Goal: Information Seeking & Learning: Learn about a topic

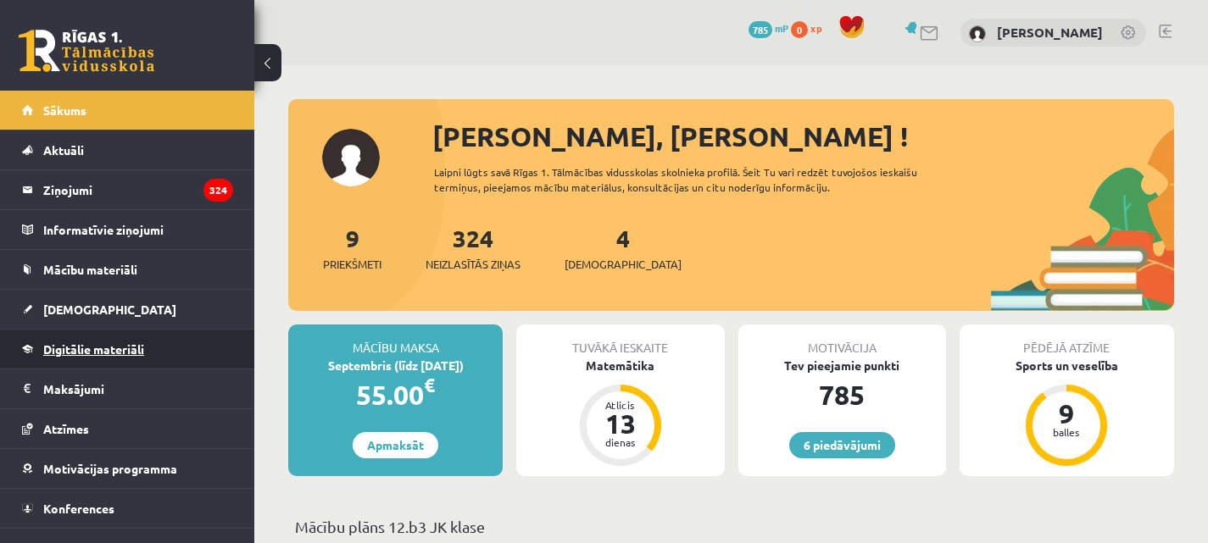
click at [109, 358] on link "Digitālie materiāli" at bounding box center [127, 349] width 211 height 39
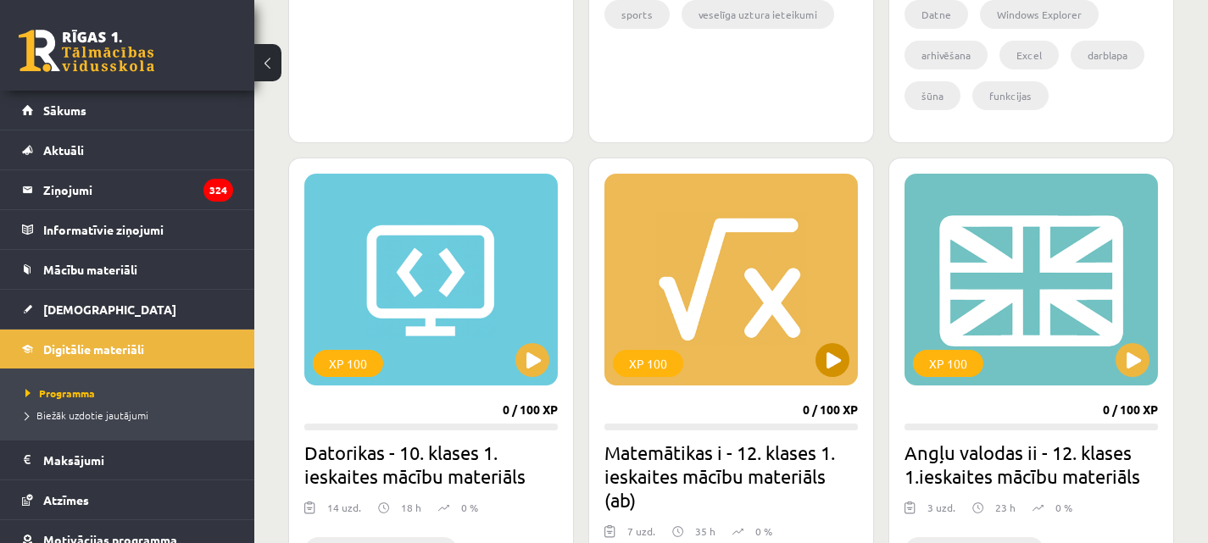
scroll to position [1525, 0]
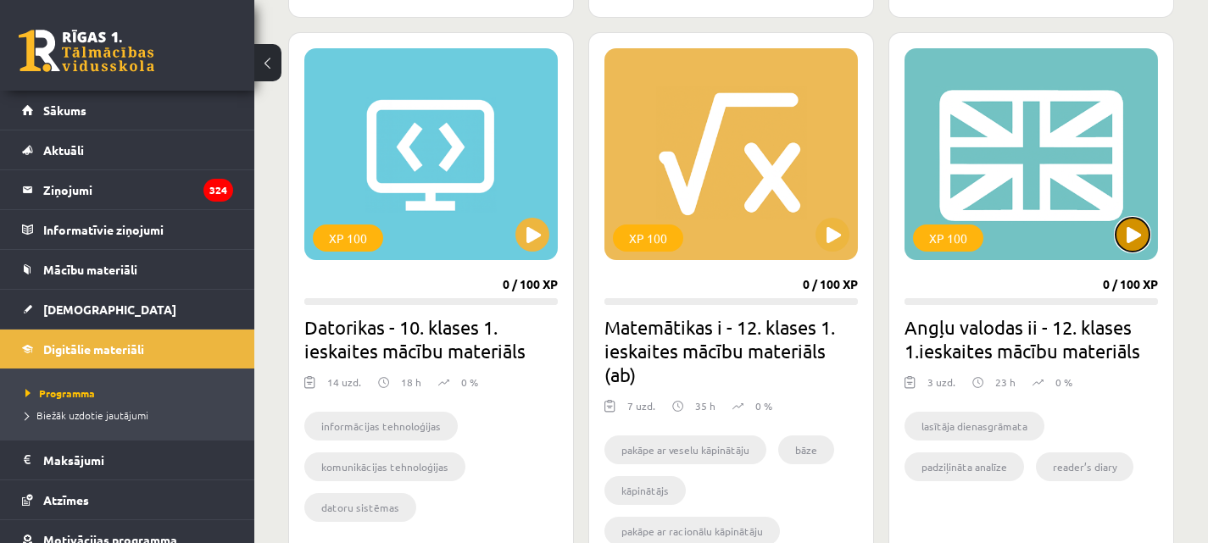
click at [1136, 235] on button at bounding box center [1132, 235] width 34 height 34
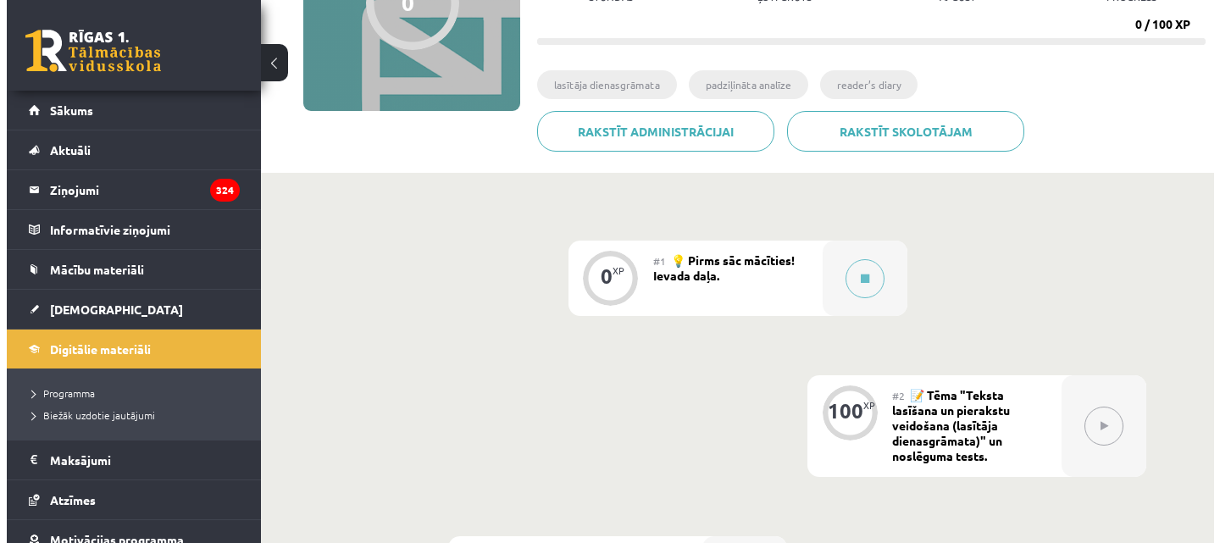
scroll to position [254, 0]
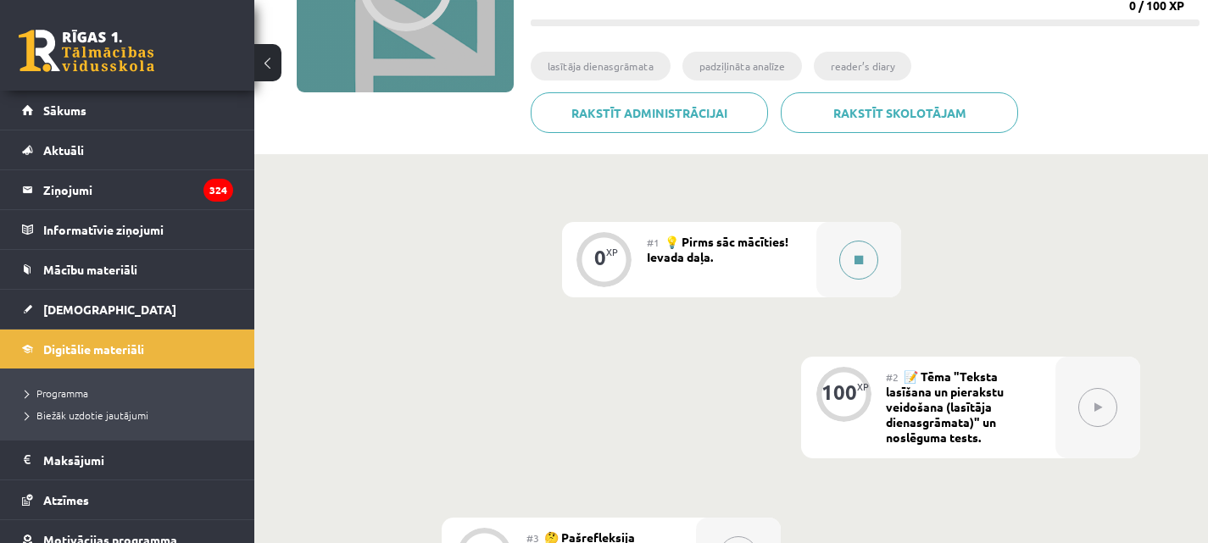
click at [858, 257] on icon at bounding box center [858, 260] width 8 height 10
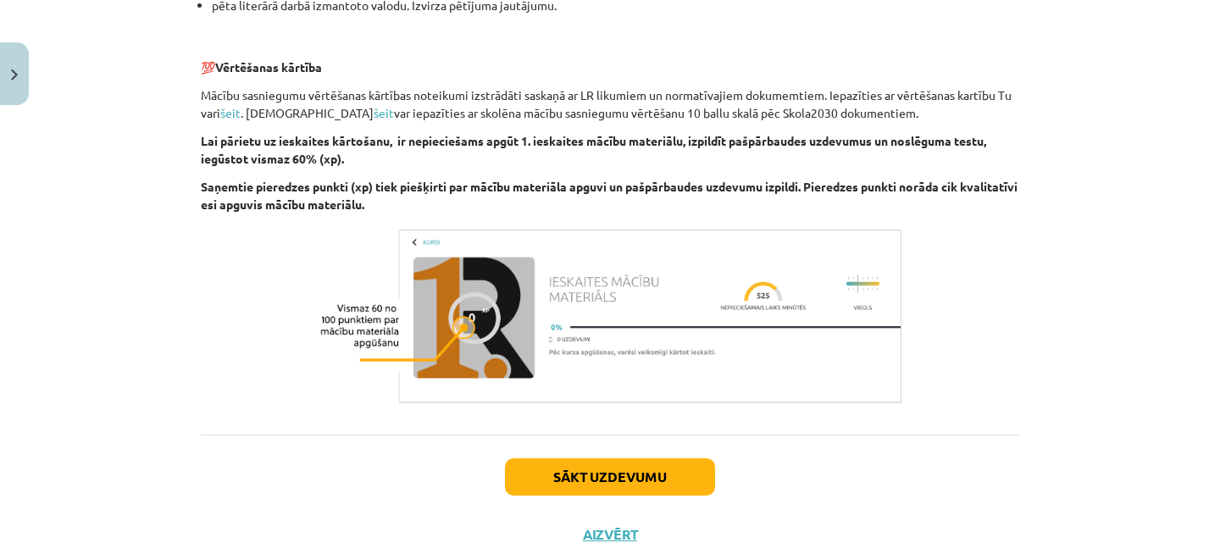
scroll to position [1241, 0]
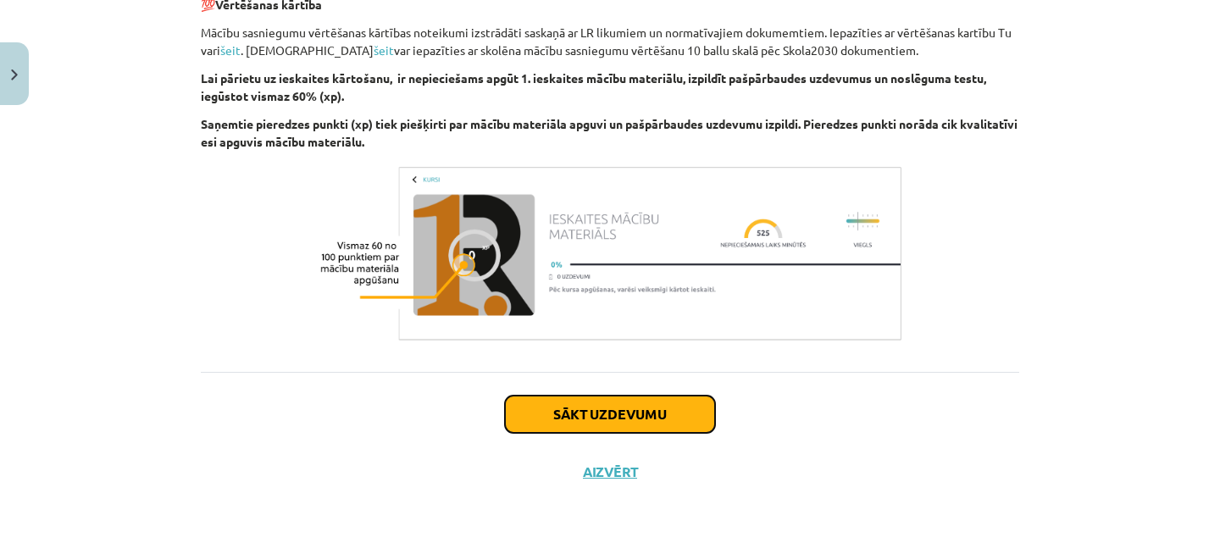
click at [625, 415] on button "Sākt uzdevumu" at bounding box center [610, 414] width 210 height 37
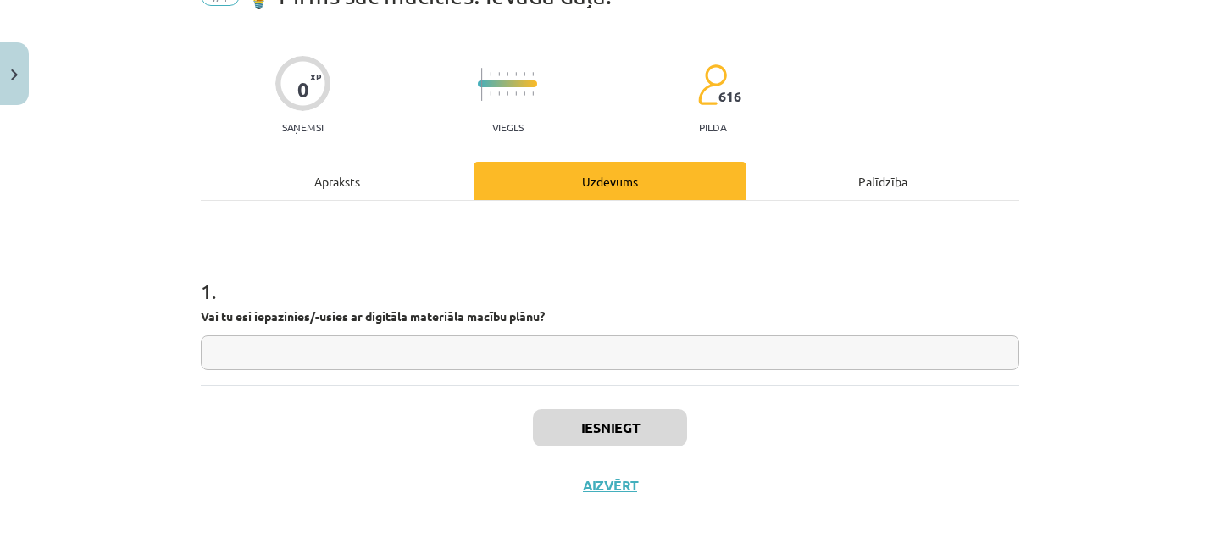
scroll to position [101, 0]
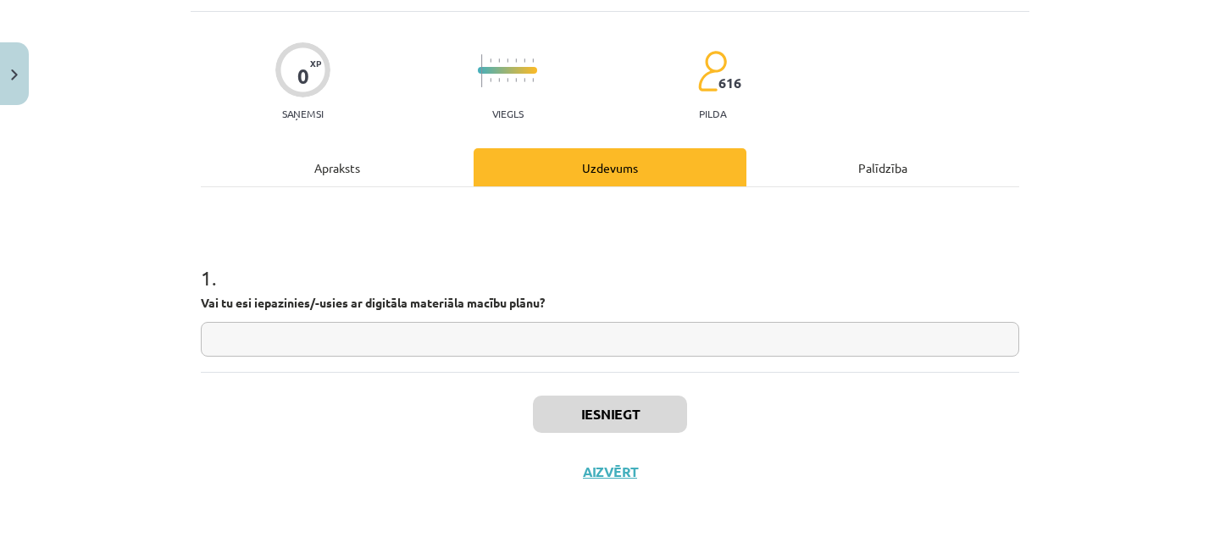
click at [236, 346] on input "text" at bounding box center [610, 339] width 819 height 35
type input "**"
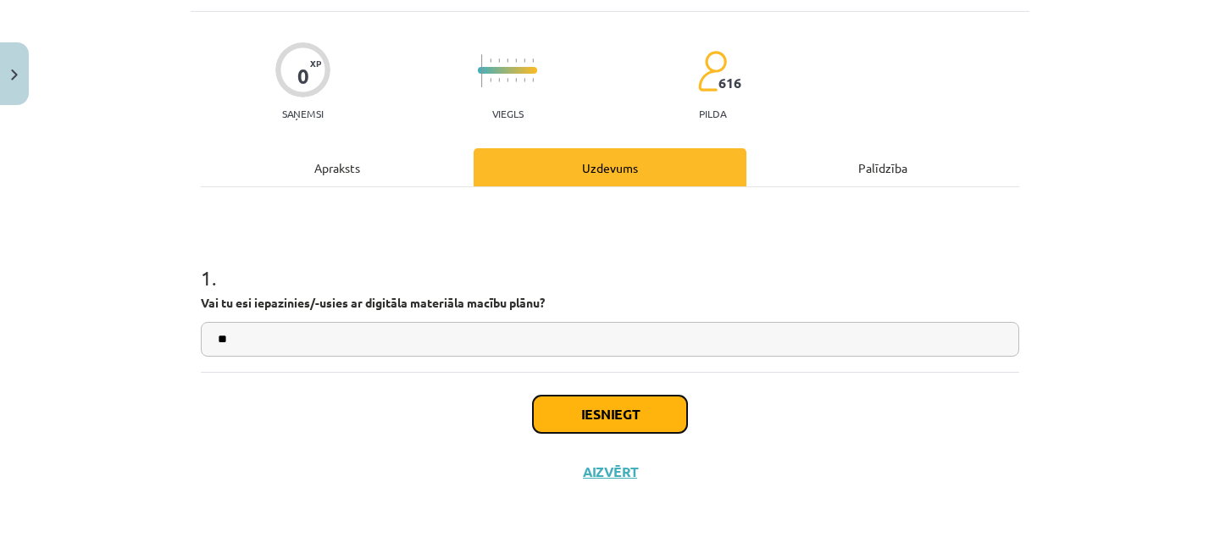
click at [624, 404] on button "Iesniegt" at bounding box center [610, 414] width 154 height 37
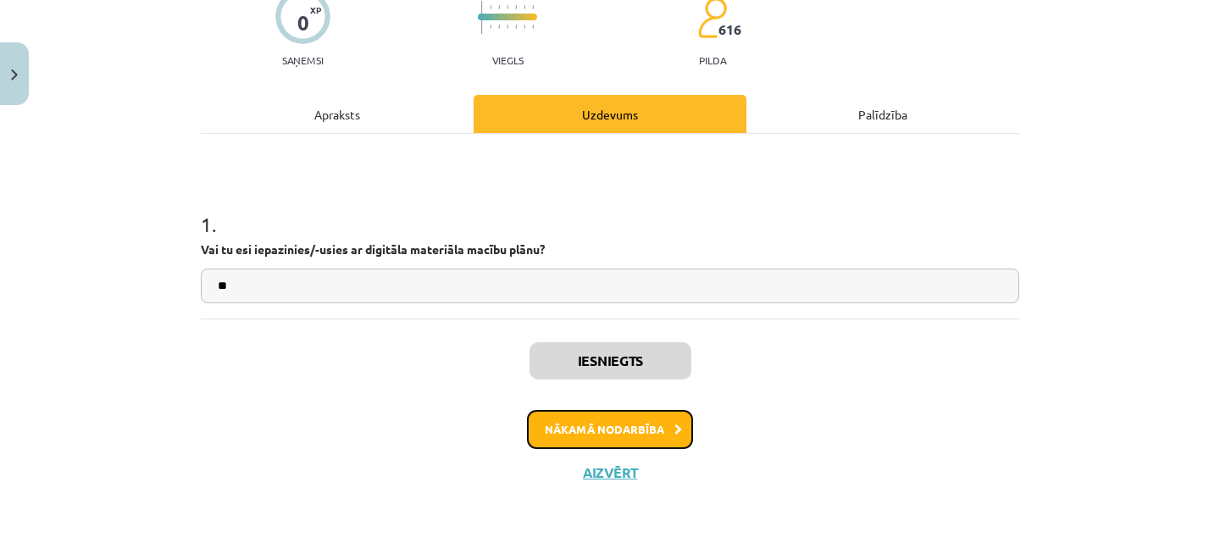
click at [642, 426] on button "Nākamā nodarbība" at bounding box center [610, 429] width 166 height 39
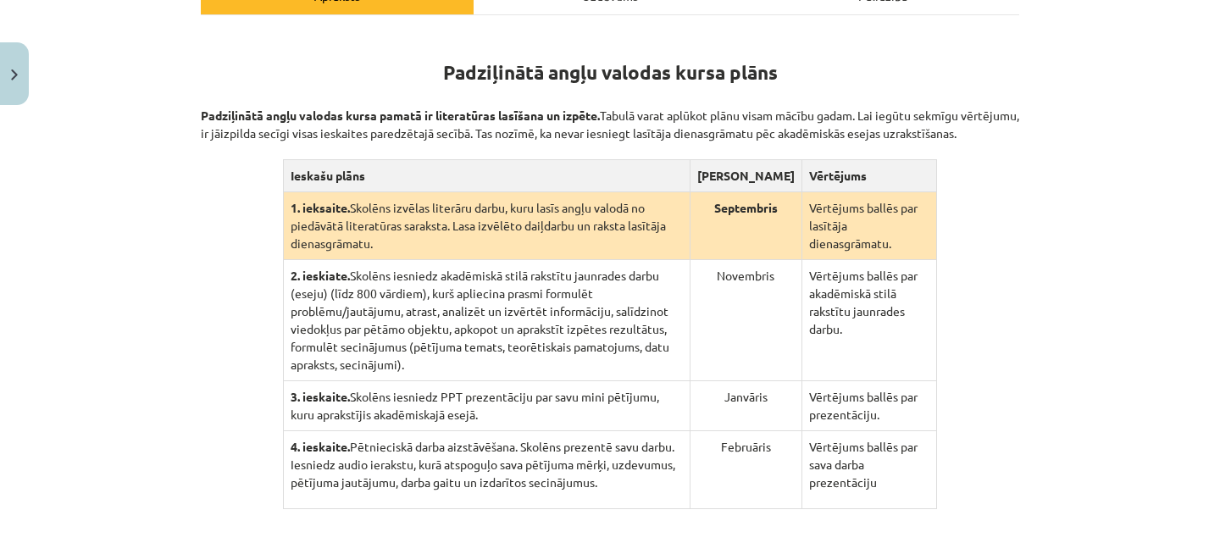
scroll to position [381, 0]
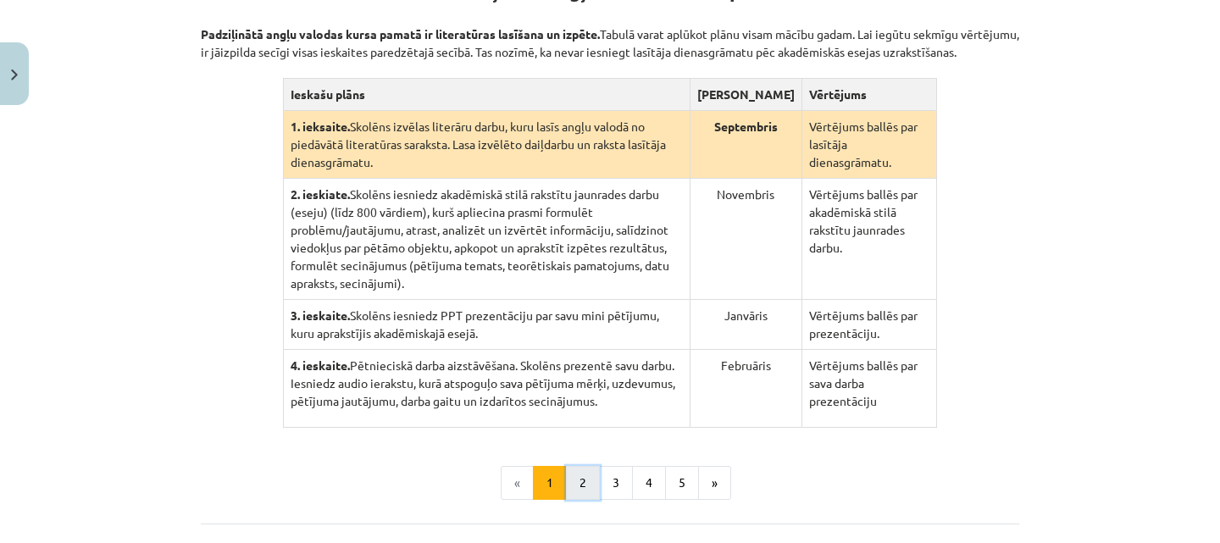
click at [575, 467] on button "2" at bounding box center [583, 483] width 34 height 34
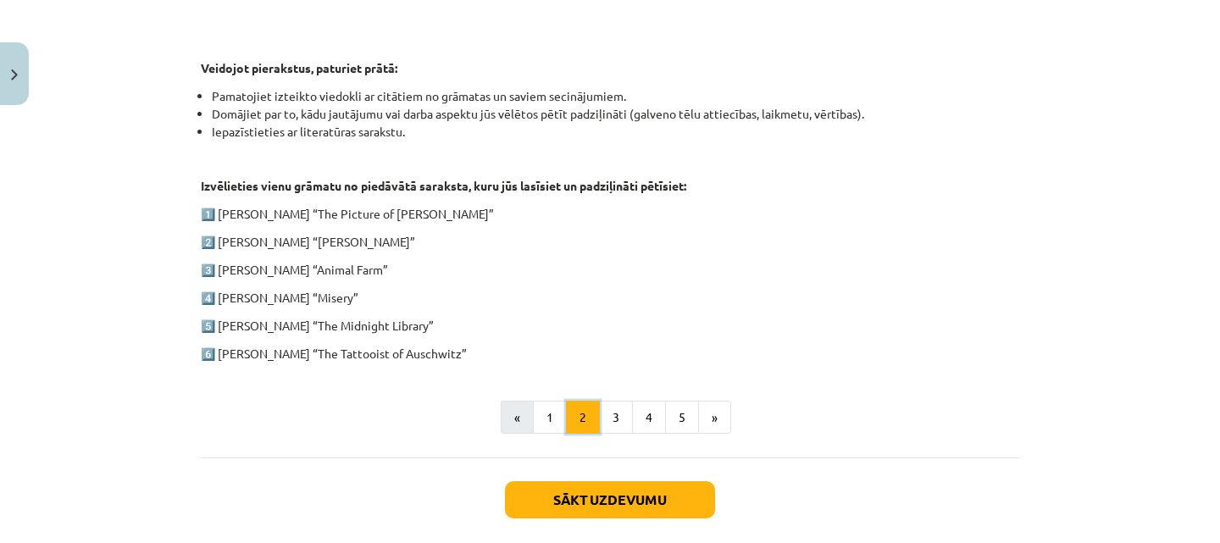
scroll to position [919, 0]
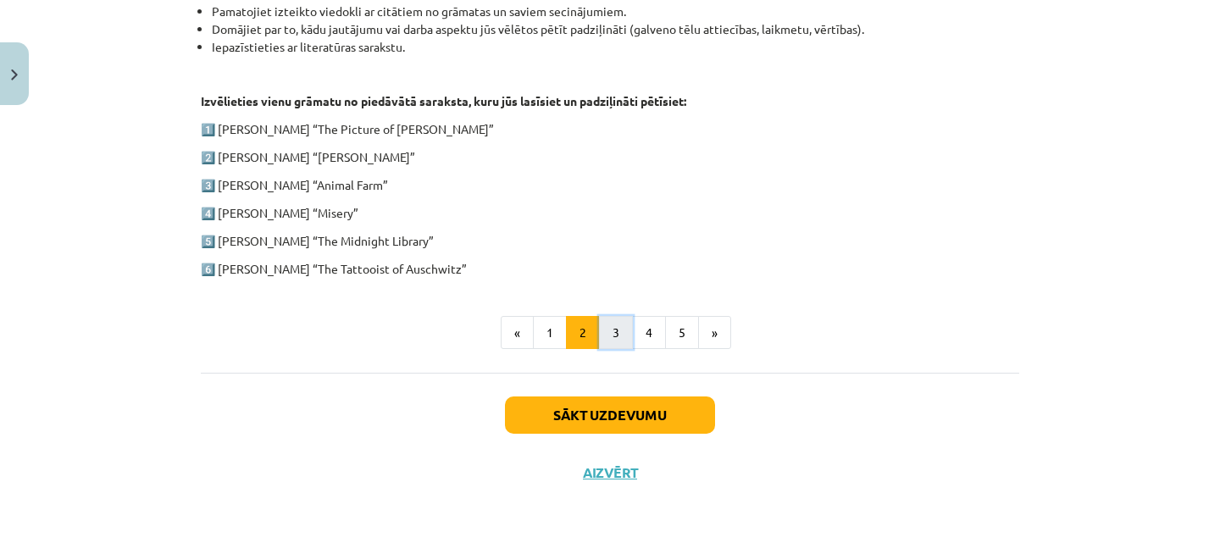
click at [608, 336] on button "3" at bounding box center [616, 333] width 34 height 34
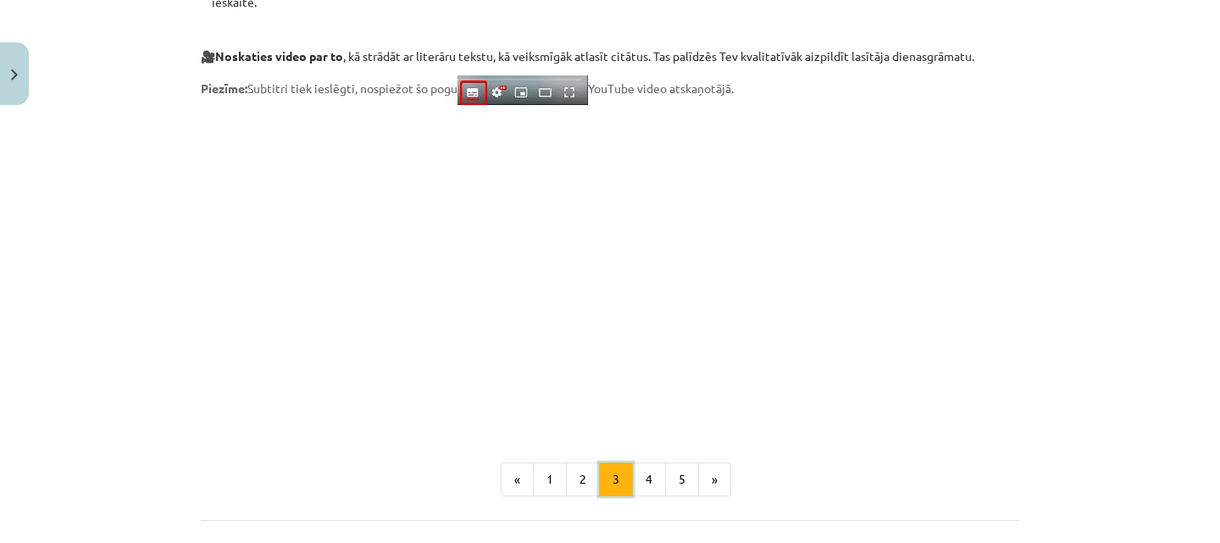
scroll to position [1347, 0]
click at [645, 482] on button "4" at bounding box center [649, 478] width 34 height 34
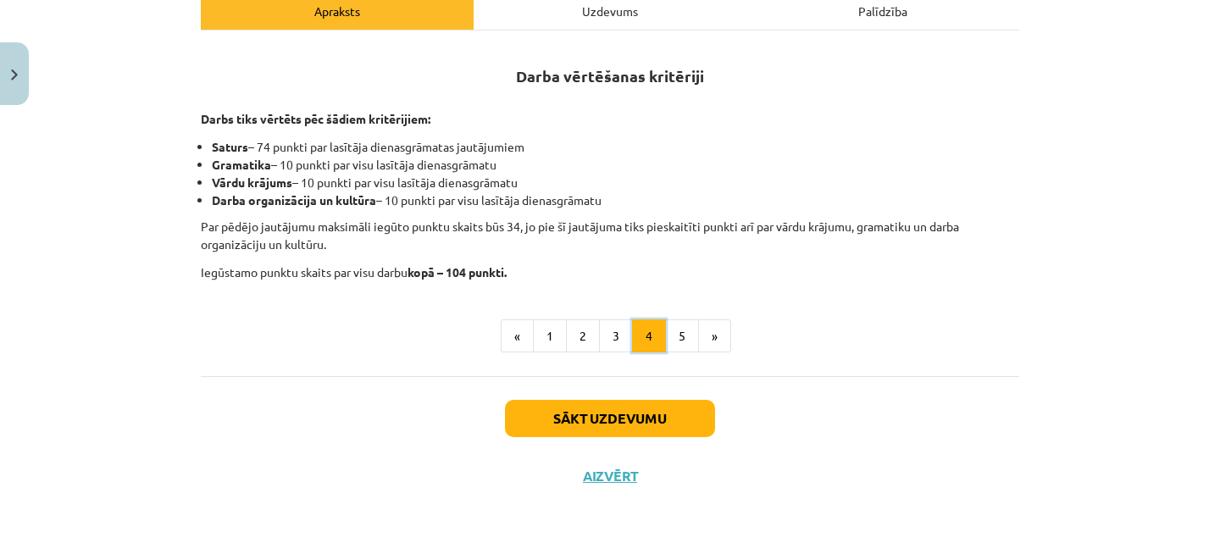
scroll to position [289, 0]
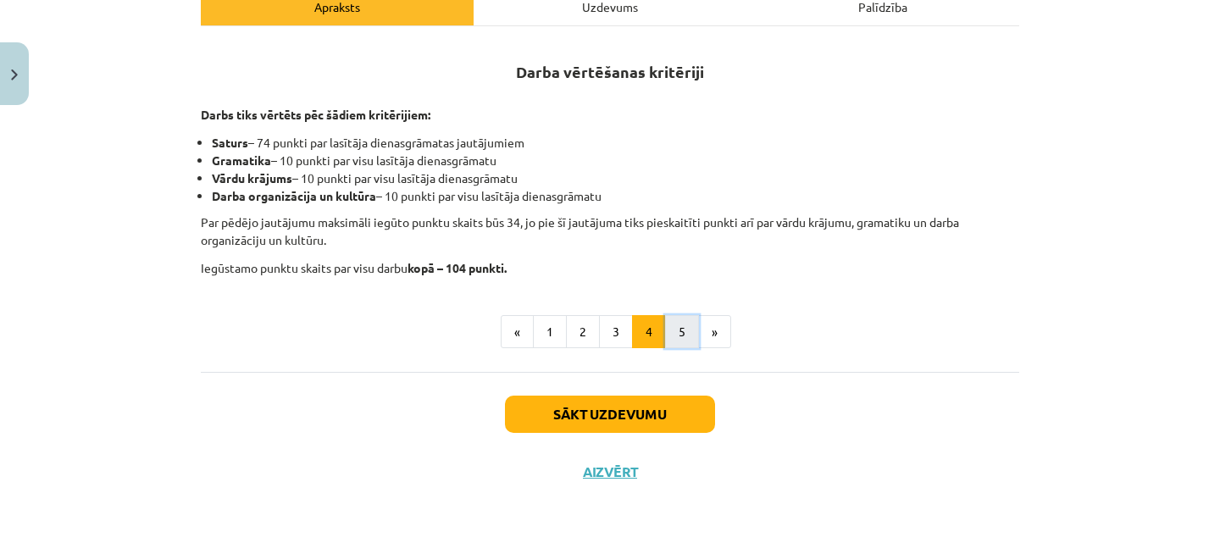
click at [672, 340] on button "5" at bounding box center [682, 332] width 34 height 34
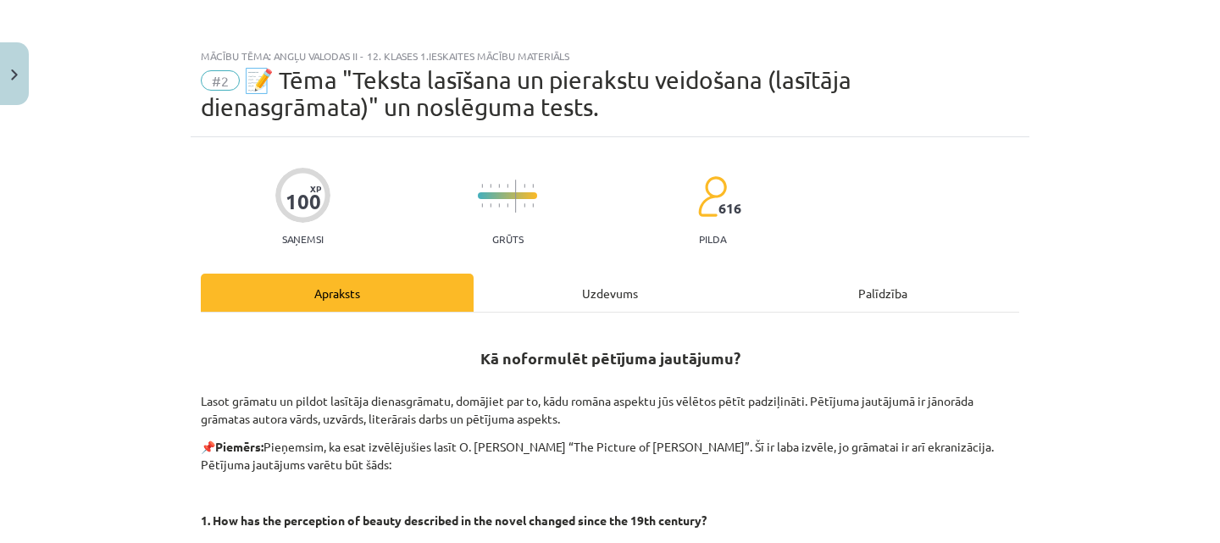
scroll to position [0, 0]
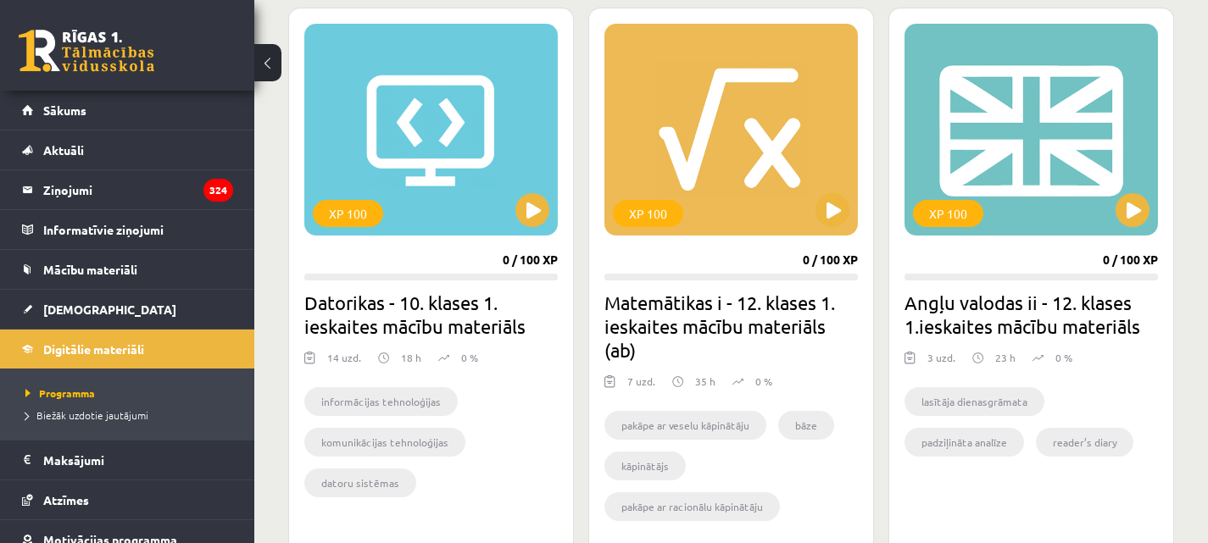
scroll to position [1610, 0]
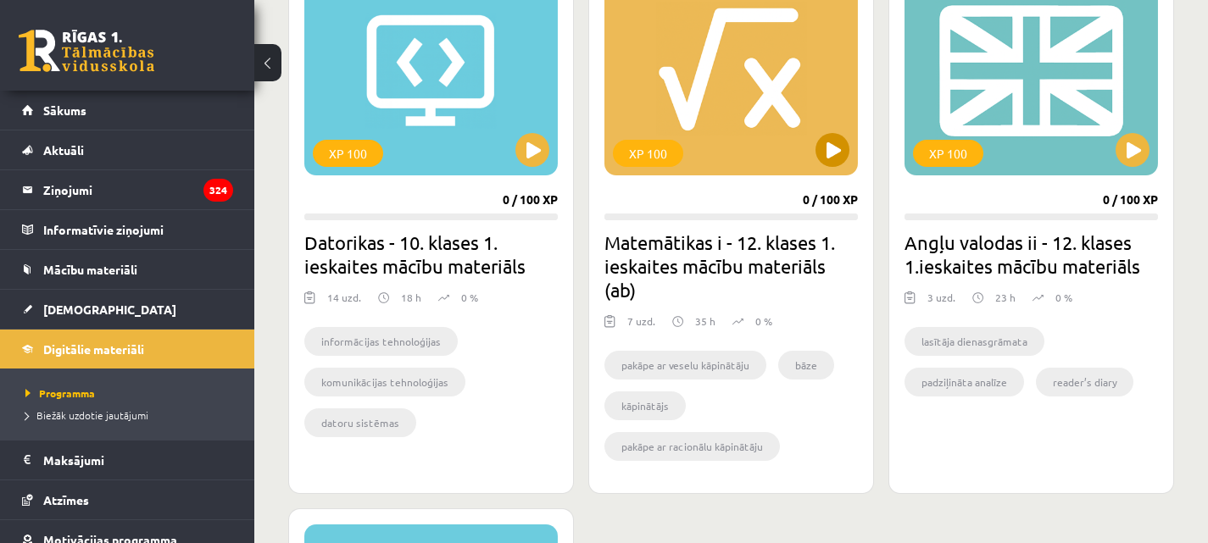
click at [753, 119] on div "XP 100" at bounding box center [730, 70] width 253 height 212
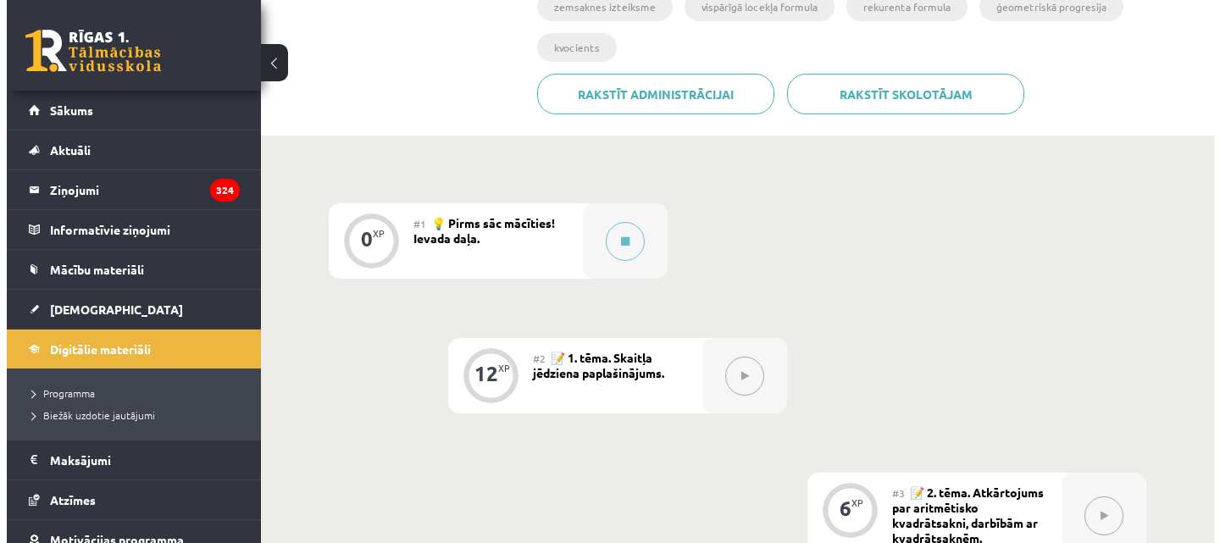
scroll to position [424, 0]
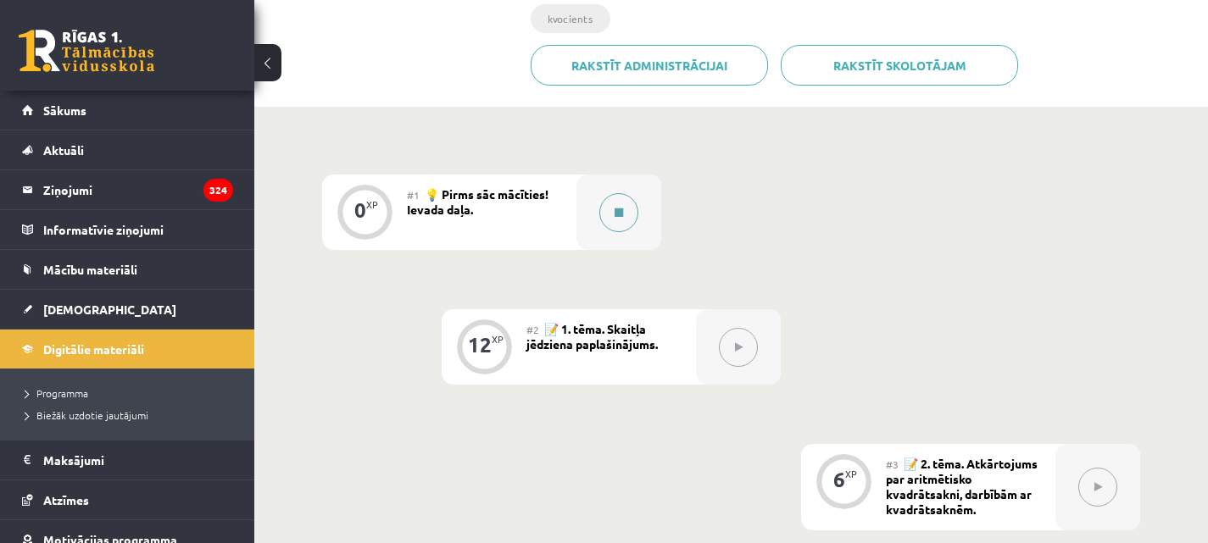
click at [621, 214] on icon at bounding box center [618, 213] width 8 height 10
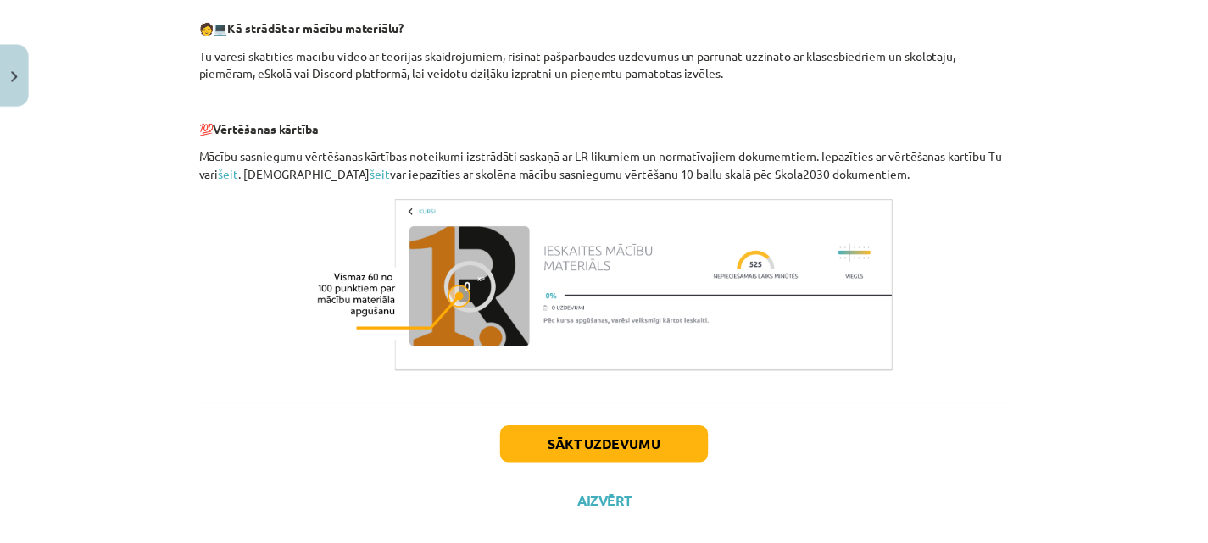
scroll to position [819, 0]
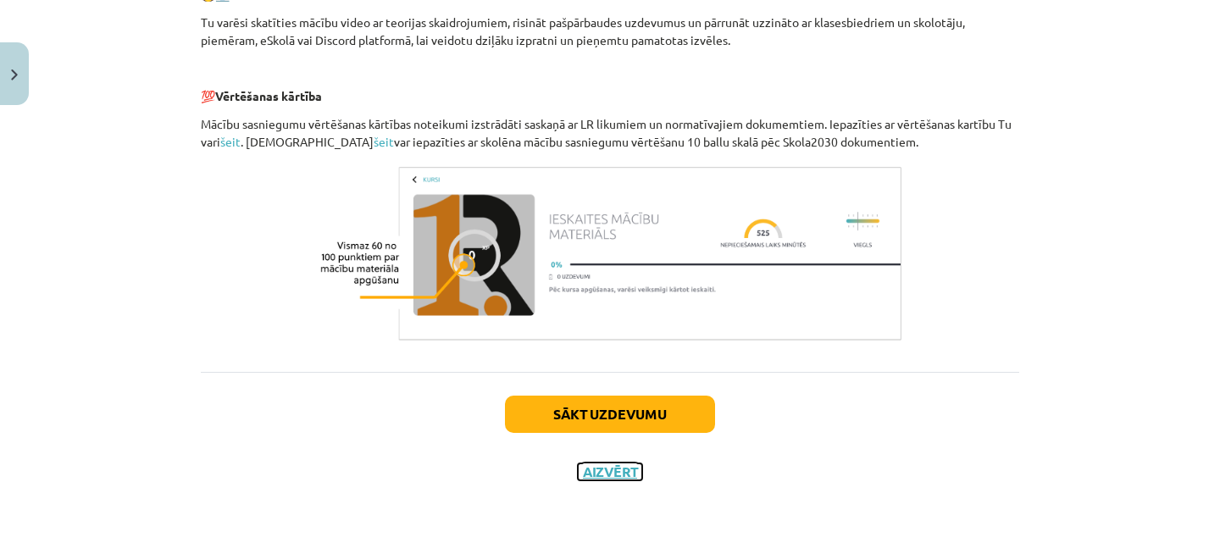
click at [600, 466] on button "Aizvērt" at bounding box center [610, 472] width 64 height 17
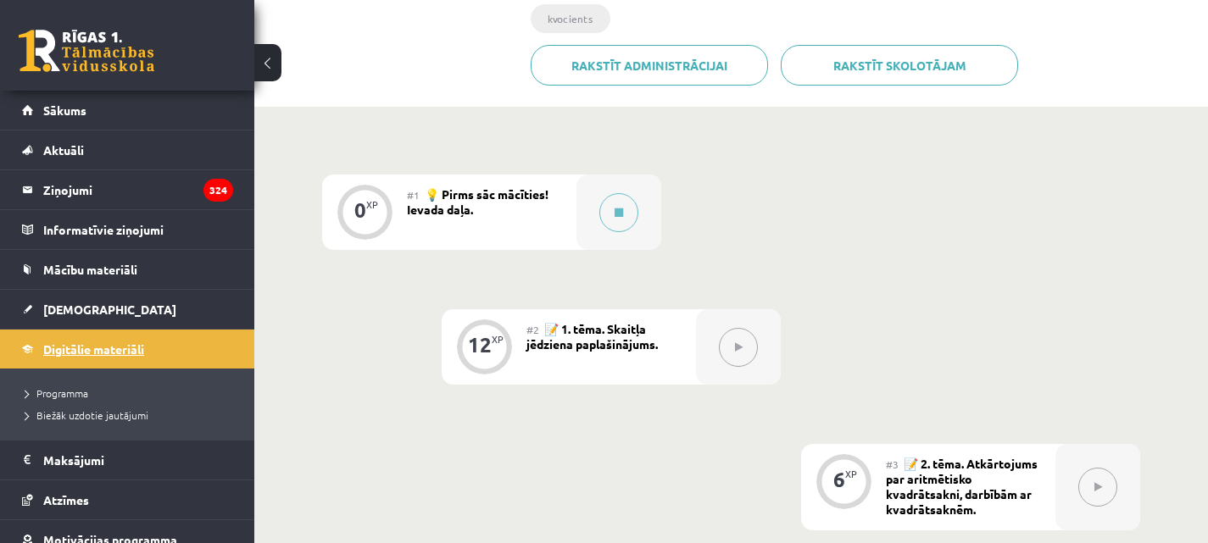
click at [67, 344] on span "Digitālie materiāli" at bounding box center [93, 349] width 101 height 15
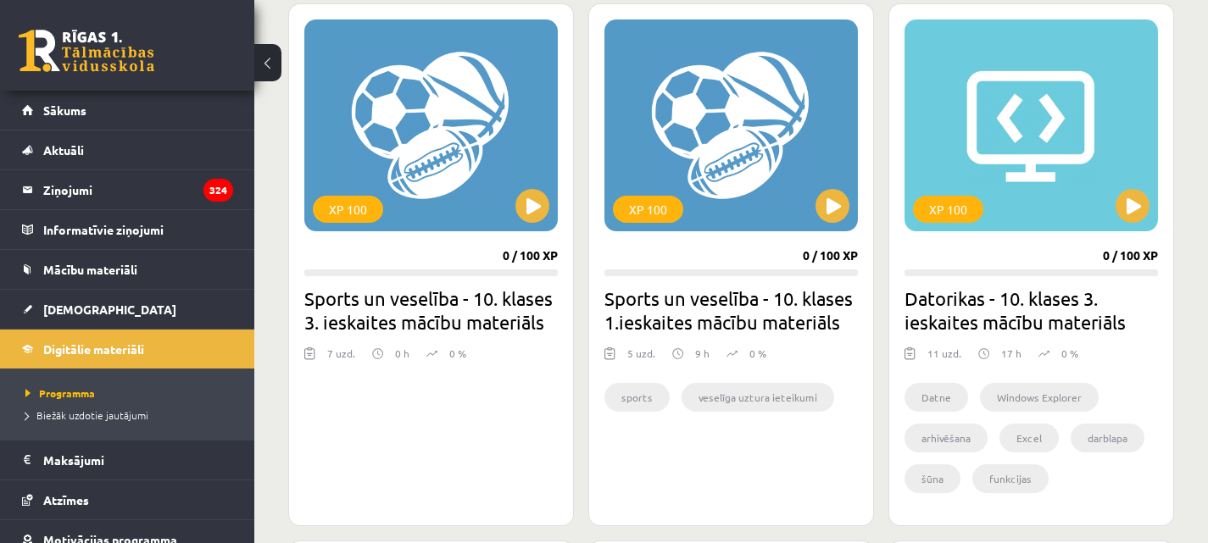
scroll to position [1017, 0]
click at [71, 274] on span "Mācību materiāli" at bounding box center [90, 269] width 94 height 15
